Goal: Transaction & Acquisition: Book appointment/travel/reservation

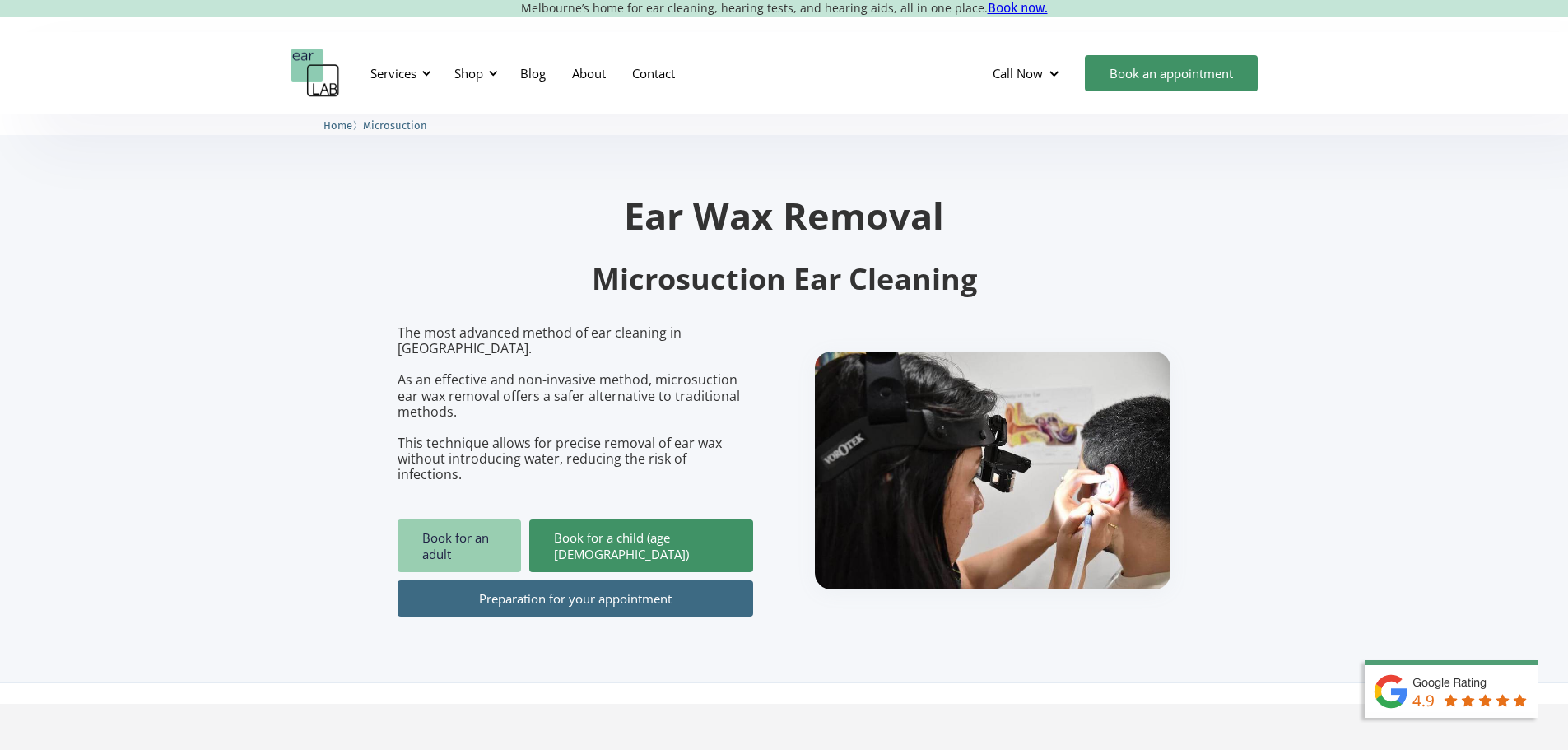
click at [476, 520] on link "Book for an adult" at bounding box center [460, 546] width 124 height 53
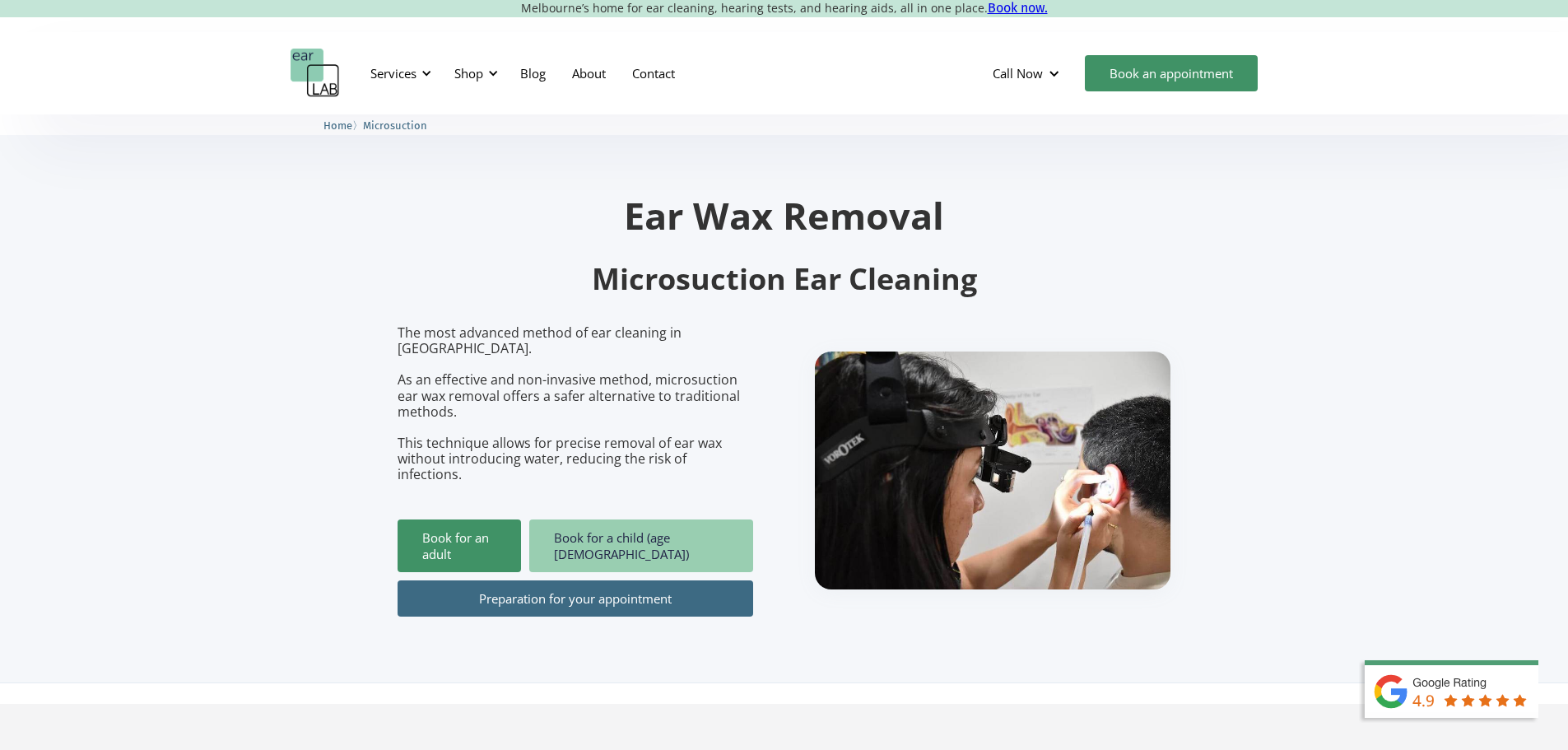
click at [681, 520] on link "Book for a child (age [DEMOGRAPHIC_DATA])" at bounding box center [641, 546] width 224 height 53
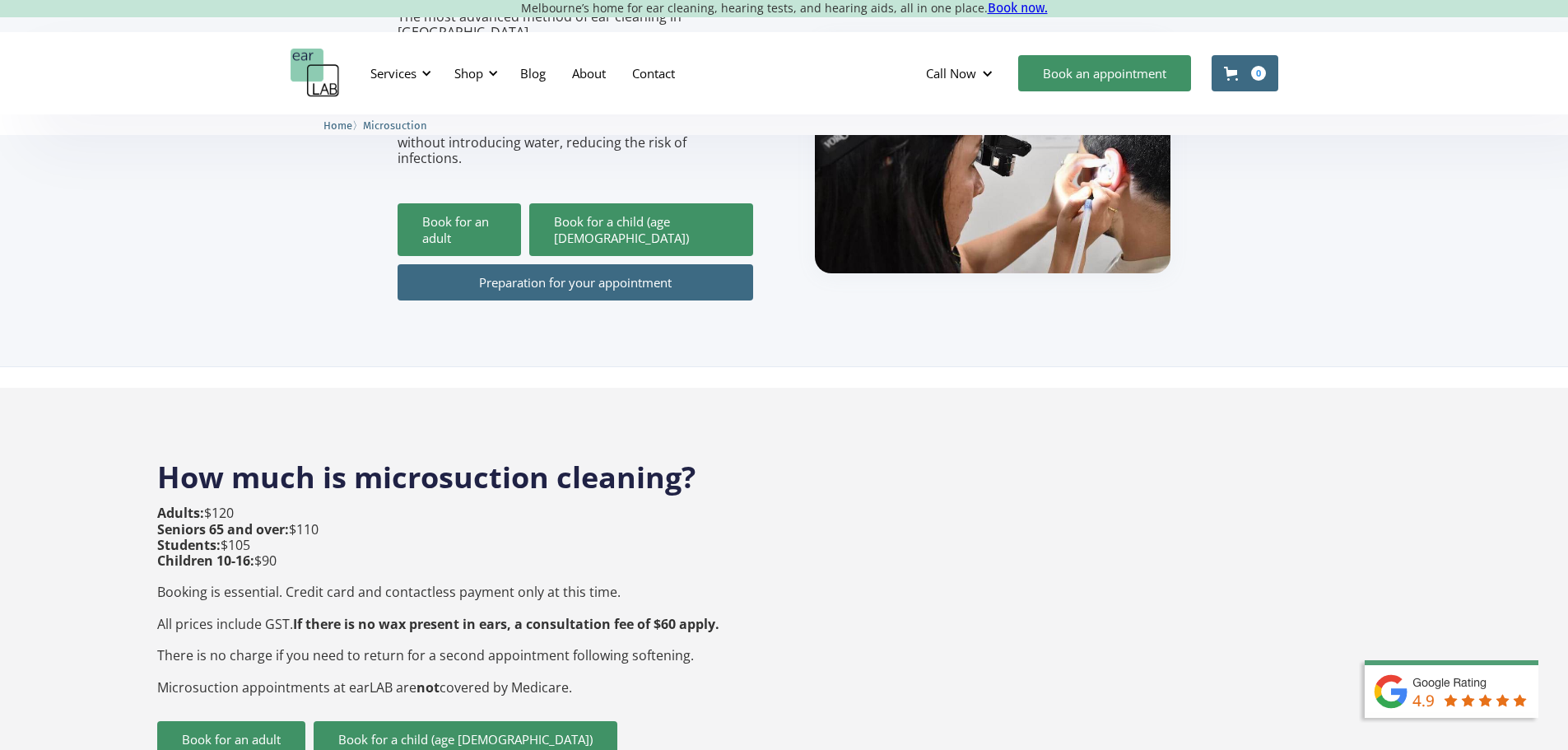
scroll to position [494, 0]
